Goal: Task Accomplishment & Management: Complete application form

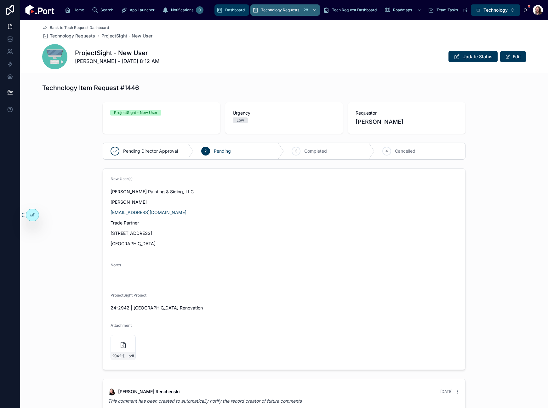
drag, startPoint x: 153, startPoint y: 13, endPoint x: 161, endPoint y: 16, distance: 9.0
click at [216, 13] on div "Dashboard" at bounding box center [231, 10] width 31 height 10
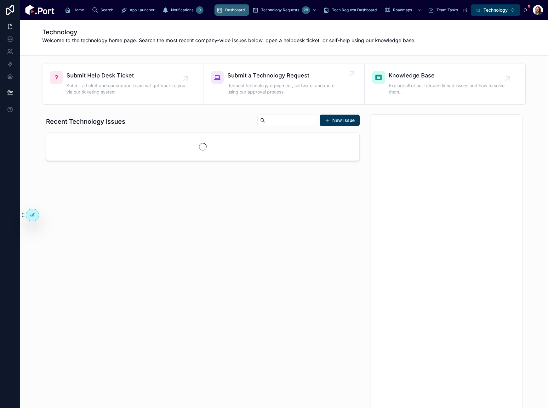
click at [279, 77] on span "Submit a Technology Request" at bounding box center [286, 75] width 119 height 9
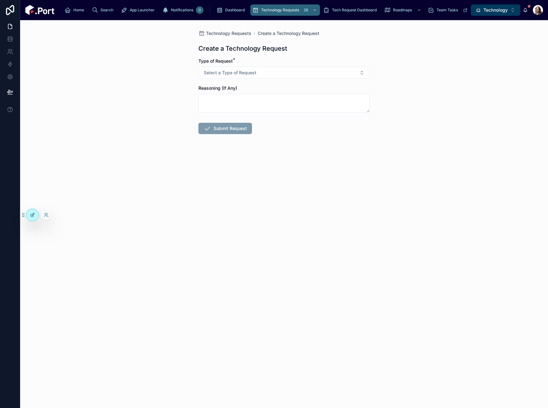
click at [34, 215] on icon at bounding box center [32, 215] width 5 height 5
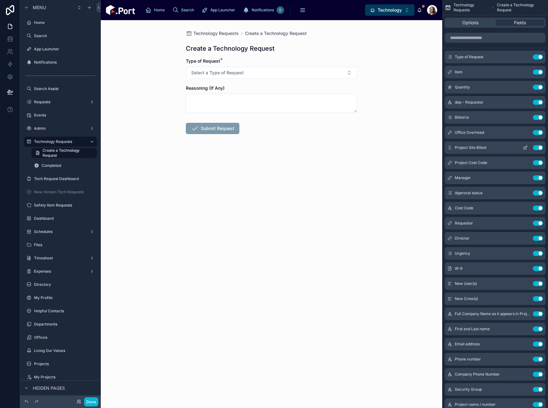
click at [525, 148] on icon "scrollable content" at bounding box center [526, 147] width 3 height 3
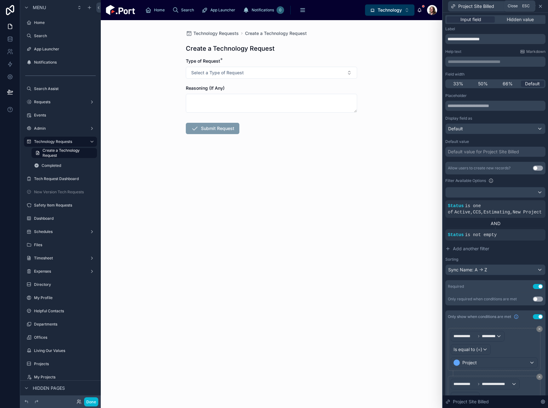
click at [540, 6] on icon at bounding box center [540, 6] width 3 height 3
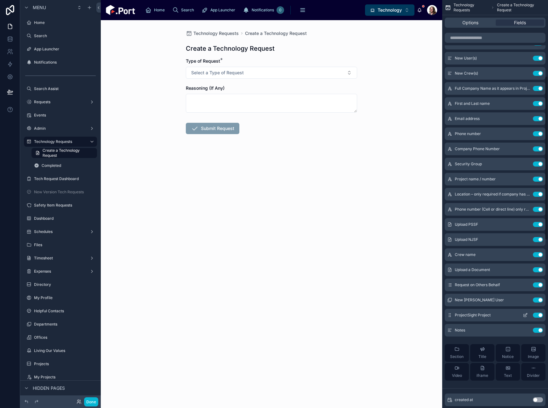
scroll to position [236, 0]
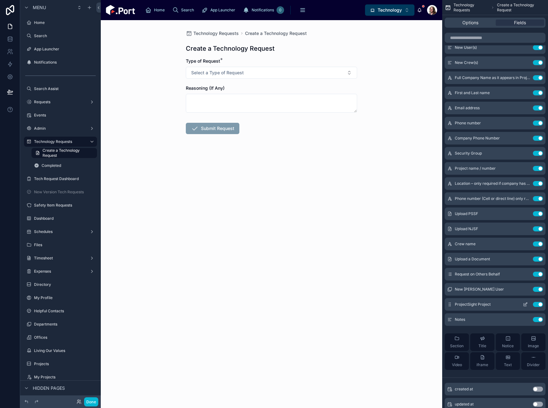
click at [522, 303] on button "scrollable content" at bounding box center [525, 304] width 10 height 5
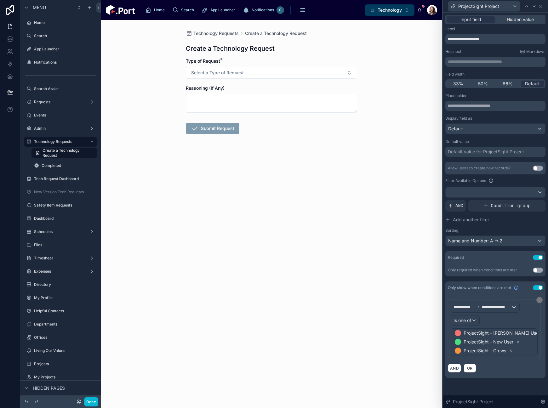
scroll to position [433, 0]
click at [470, 369] on span "OR" at bounding box center [470, 368] width 8 height 5
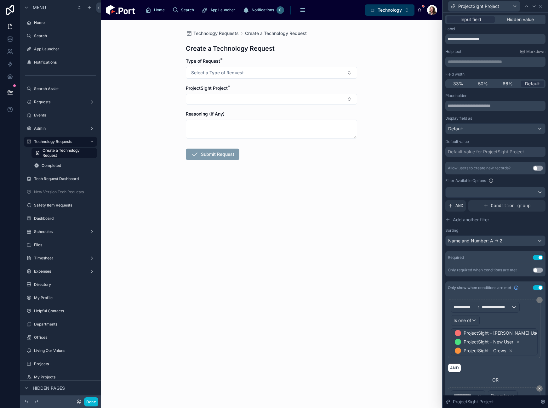
scroll to position [44, 0]
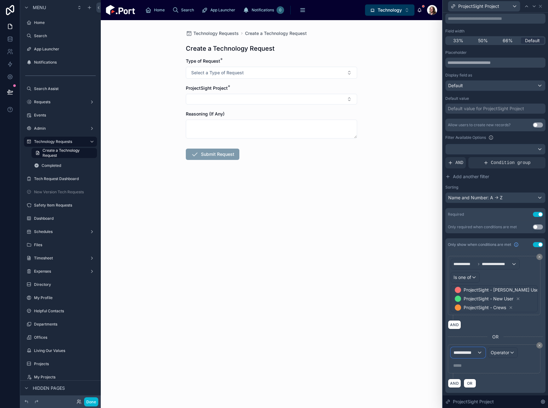
click at [469, 353] on span "**********" at bounding box center [465, 353] width 23 height 6
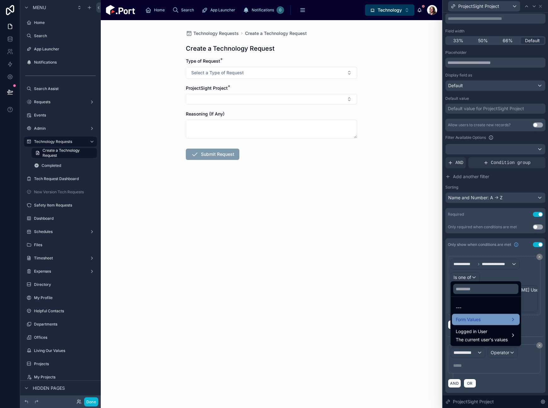
click at [473, 321] on span "Form Values" at bounding box center [468, 320] width 25 height 8
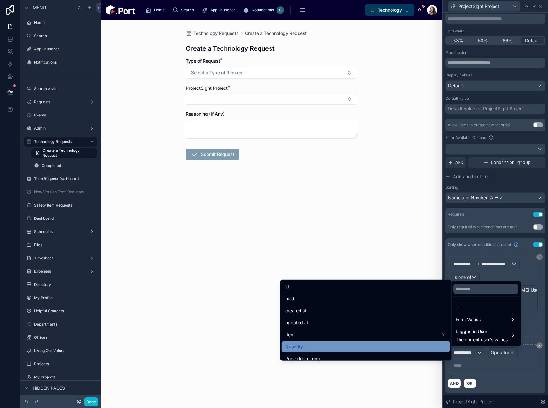
click at [366, 341] on ul "id uuid created at updated at Item Quantity Price (from Item) Total Cost dep - …" at bounding box center [365, 320] width 171 height 81
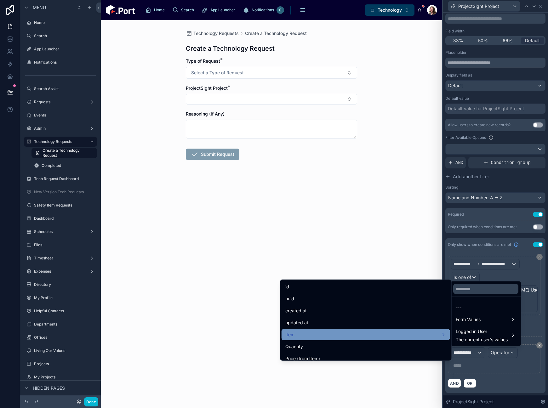
click at [396, 335] on div "Item" at bounding box center [365, 335] width 161 height 8
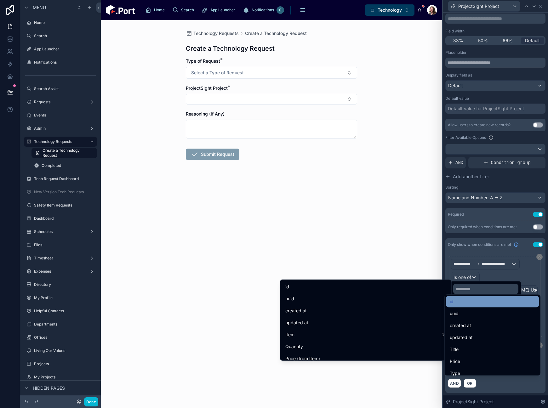
click at [473, 300] on div "id" at bounding box center [492, 302] width 85 height 8
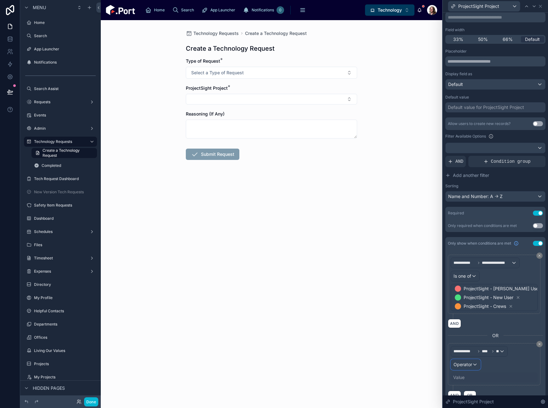
click at [472, 363] on div "Operator" at bounding box center [465, 365] width 29 height 10
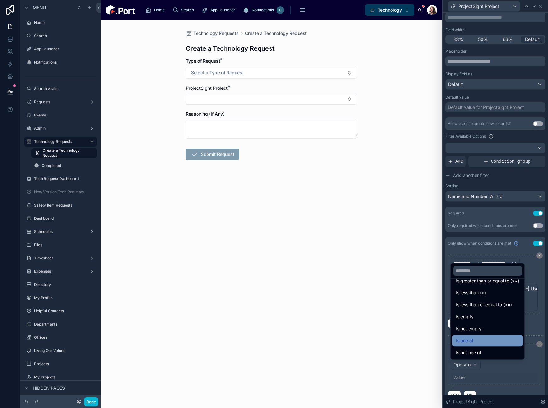
click at [481, 339] on div "Is one of" at bounding box center [488, 341] width 64 height 8
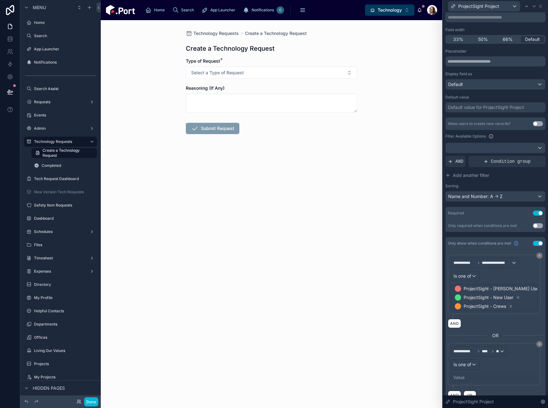
click at [468, 378] on div "Value" at bounding box center [494, 378] width 87 height 10
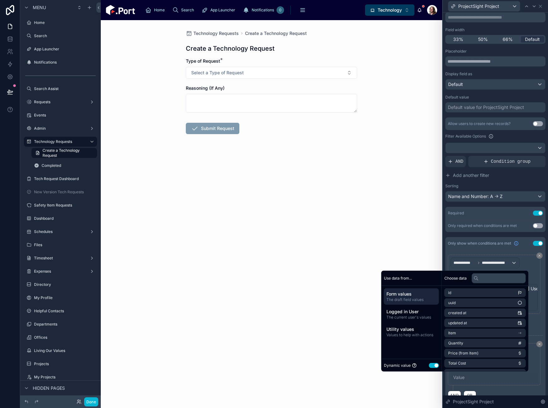
click at [431, 365] on button "Use setting" at bounding box center [434, 365] width 10 height 5
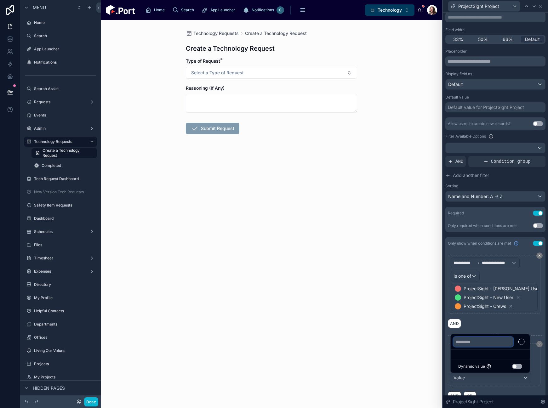
click at [477, 344] on input "text" at bounding box center [483, 342] width 60 height 10
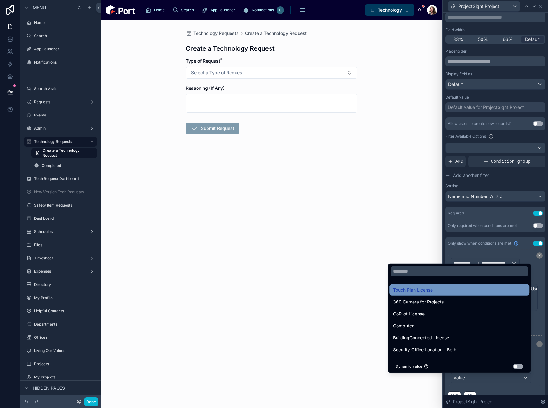
click at [435, 288] on div "Touch Plan License" at bounding box center [459, 290] width 133 height 8
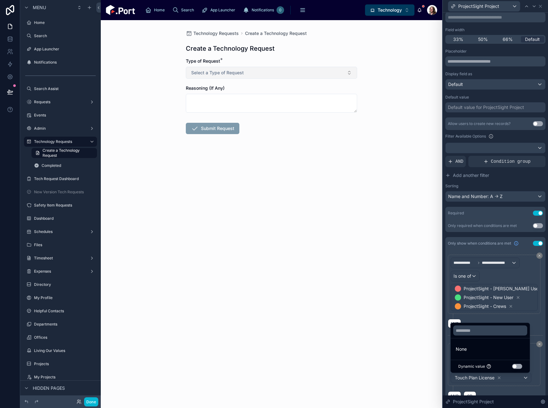
click at [307, 74] on button "Select a Type of Request" at bounding box center [271, 73] width 171 height 12
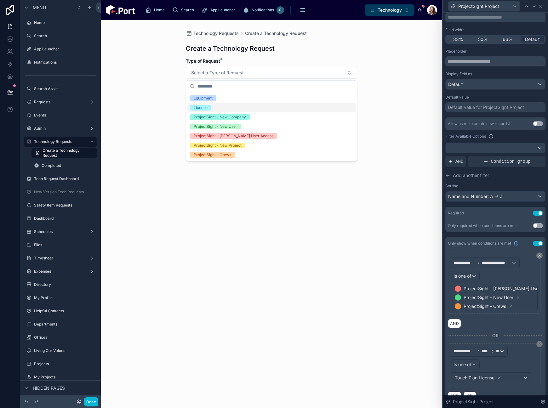
click at [221, 106] on div "License" at bounding box center [271, 107] width 168 height 9
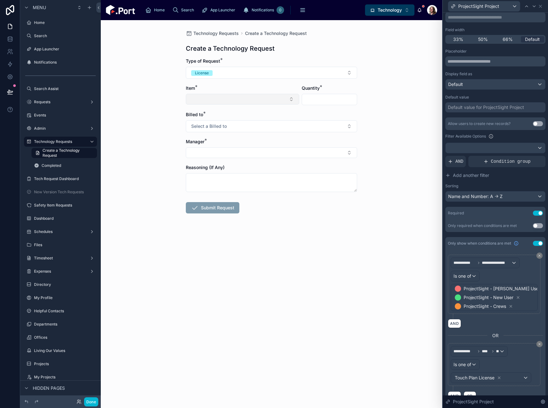
click at [225, 100] on button "Select Button" at bounding box center [242, 99] width 113 height 11
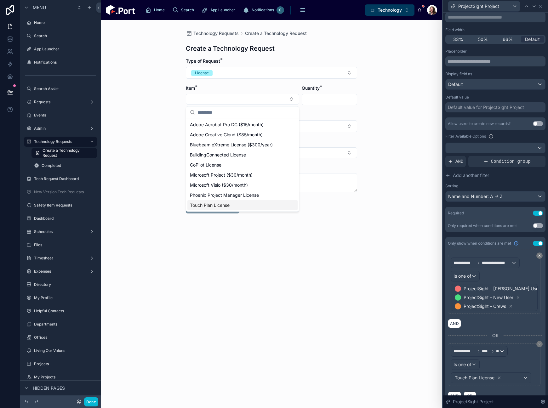
click at [241, 205] on div "Touch Plan License" at bounding box center [242, 205] width 110 height 10
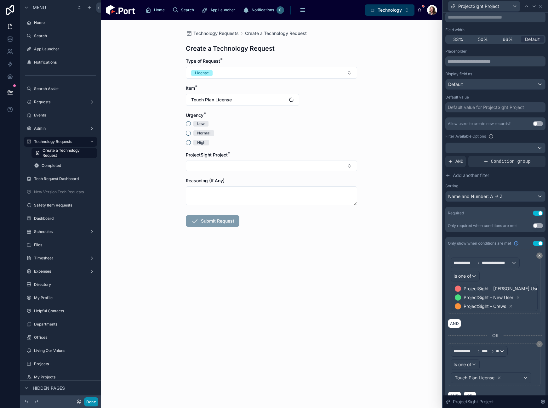
drag, startPoint x: 89, startPoint y: 402, endPoint x: 23, endPoint y: 128, distance: 281.8
click at [89, 401] on button "Done" at bounding box center [91, 401] width 14 height 9
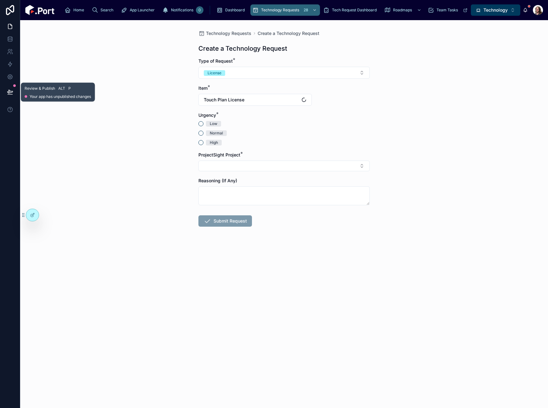
click at [8, 95] on icon at bounding box center [10, 92] width 6 height 6
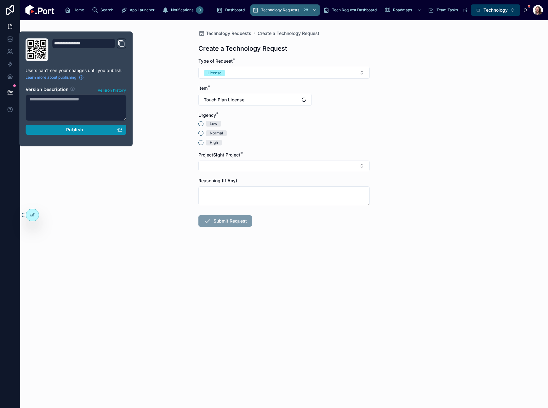
drag, startPoint x: 91, startPoint y: 132, endPoint x: 122, endPoint y: 65, distance: 73.3
click at [90, 132] on div "Publish" at bounding box center [76, 130] width 93 height 6
